Goal: Task Accomplishment & Management: Use online tool/utility

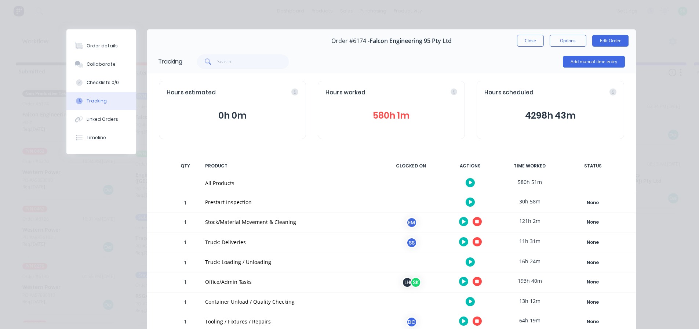
click at [475, 243] on icon "button" at bounding box center [477, 242] width 4 height 4
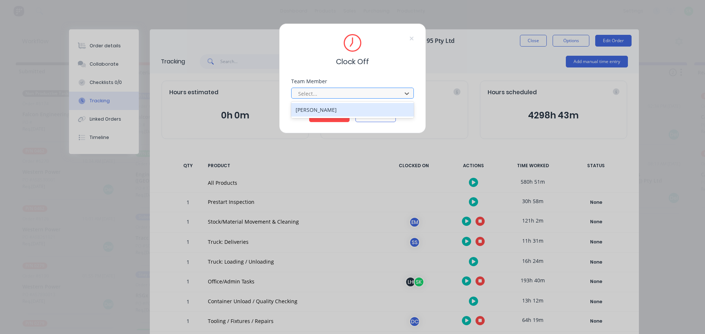
click at [350, 96] on div at bounding box center [347, 93] width 101 height 9
click at [340, 112] on div "[PERSON_NAME]" at bounding box center [352, 110] width 123 height 14
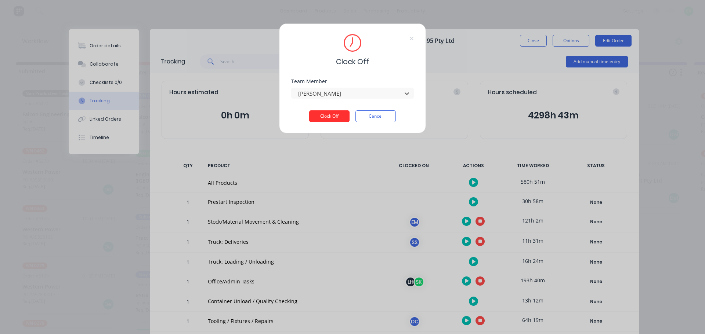
click at [330, 117] on button "Clock Off" at bounding box center [329, 116] width 40 height 12
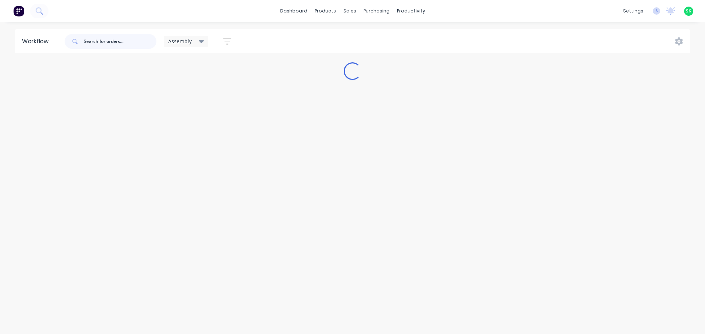
click at [104, 41] on input "text" at bounding box center [120, 41] width 73 height 15
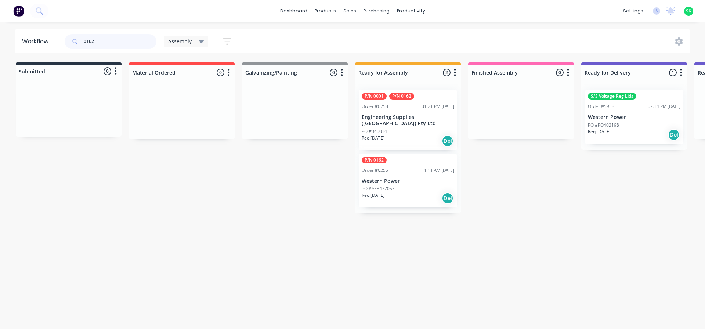
type input "0162"
click at [392, 178] on p "Western Power" at bounding box center [408, 181] width 93 height 6
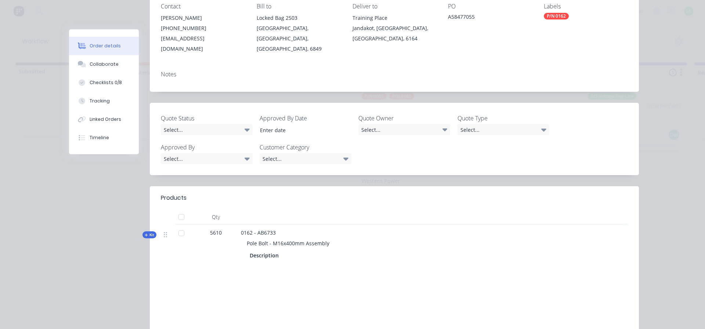
scroll to position [147, 0]
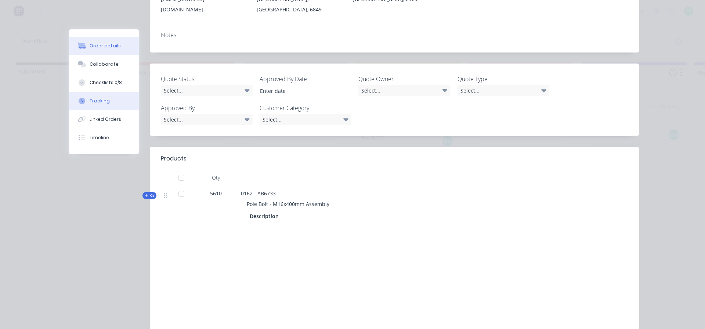
click at [95, 100] on div "Tracking" at bounding box center [100, 101] width 20 height 7
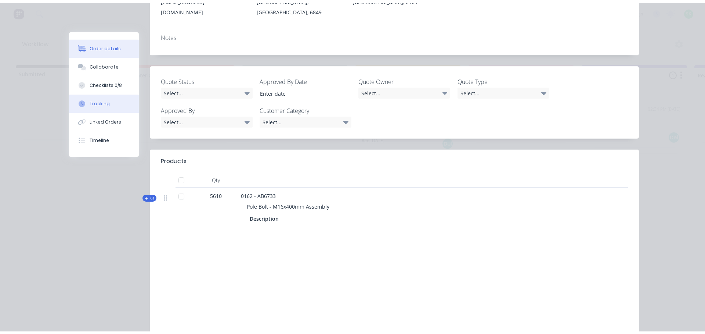
scroll to position [0, 0]
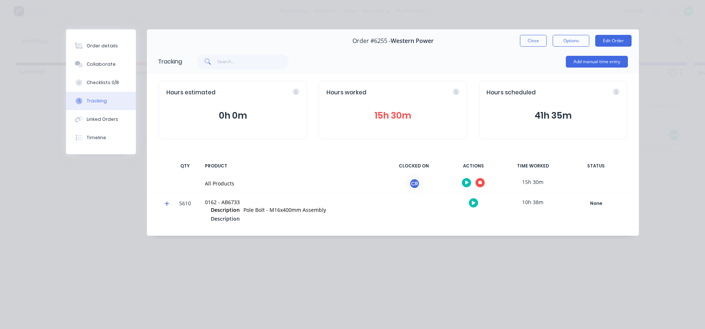
click at [465, 183] on icon "button" at bounding box center [467, 183] width 4 height 4
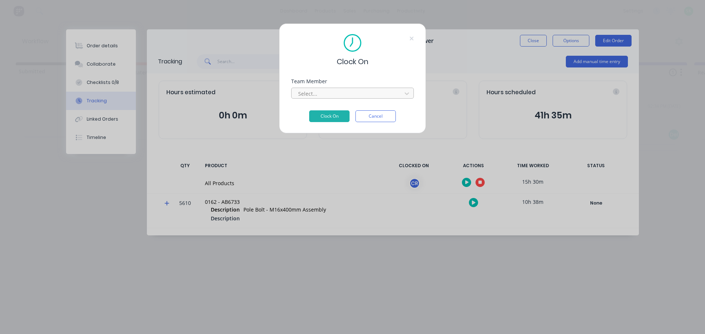
click at [360, 95] on div at bounding box center [347, 93] width 101 height 9
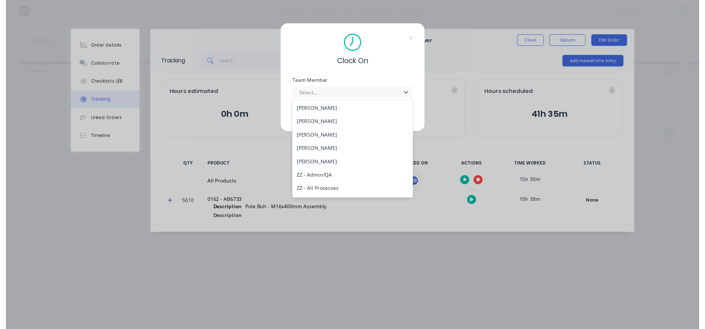
scroll to position [295, 0]
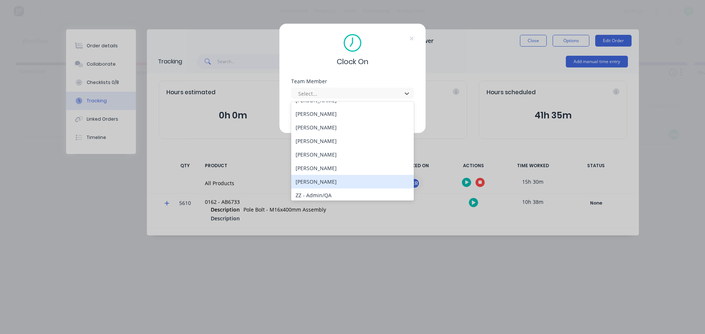
click at [329, 183] on div "[PERSON_NAME]" at bounding box center [352, 182] width 123 height 14
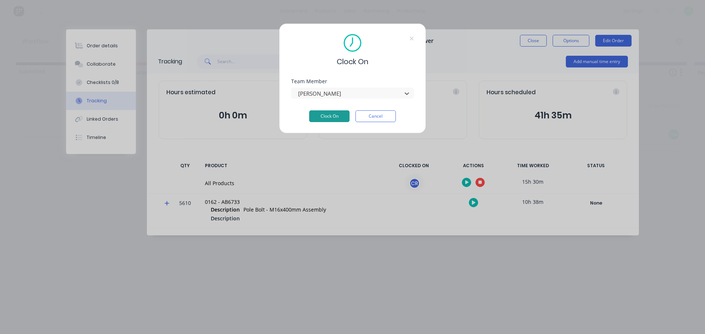
click at [328, 114] on button "Clock On" at bounding box center [329, 116] width 40 height 12
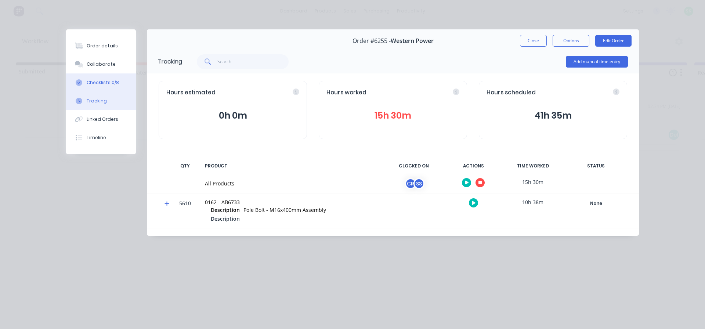
click at [109, 84] on div "Checklists 0/8" at bounding box center [103, 82] width 32 height 7
